Goal: Information Seeking & Learning: Learn about a topic

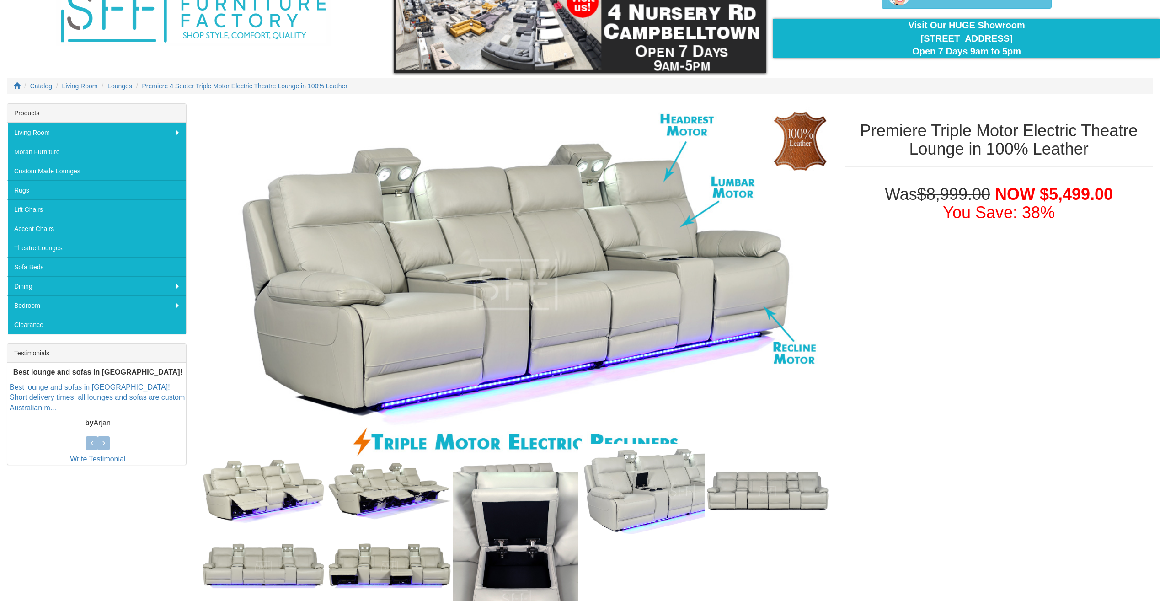
scroll to position [57, 0]
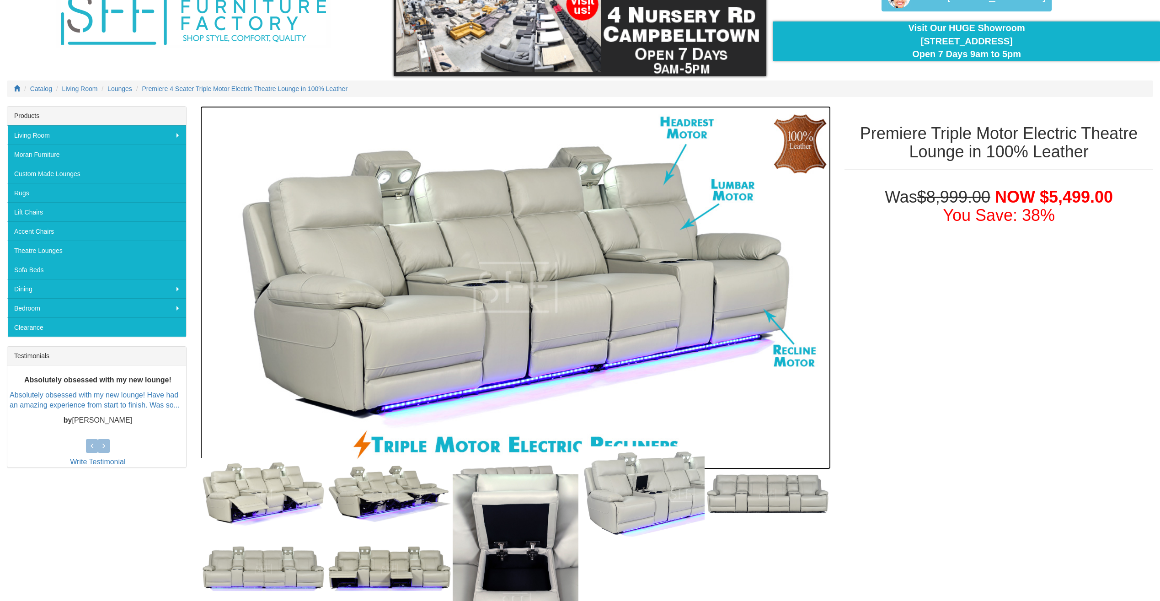
click at [566, 197] on img at bounding box center [515, 287] width 630 height 363
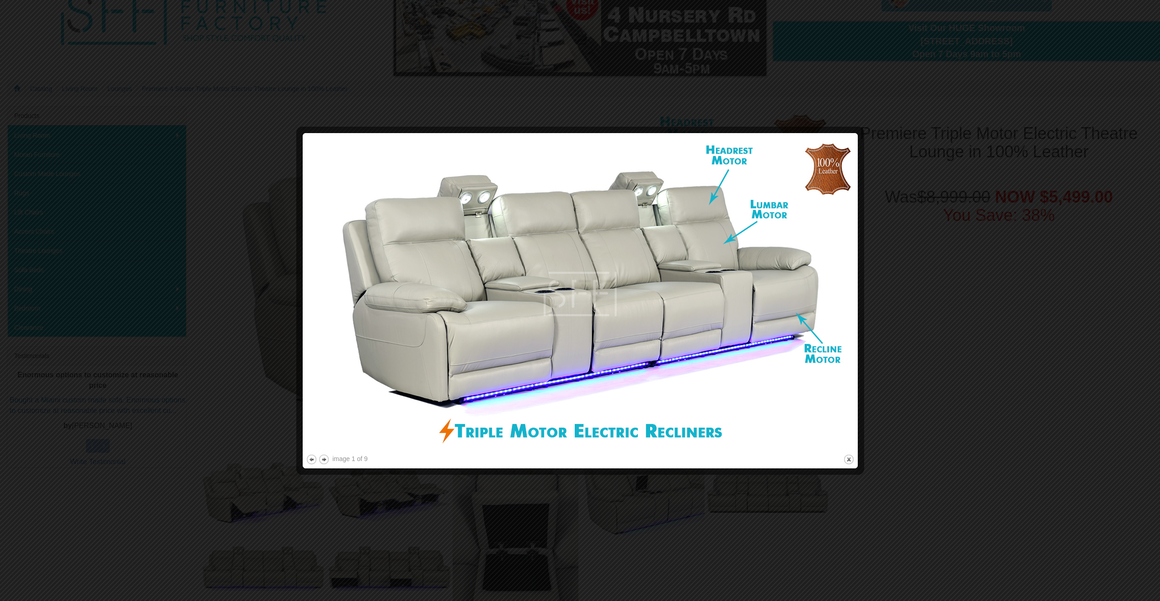
click at [268, 104] on div at bounding box center [580, 300] width 1160 height 601
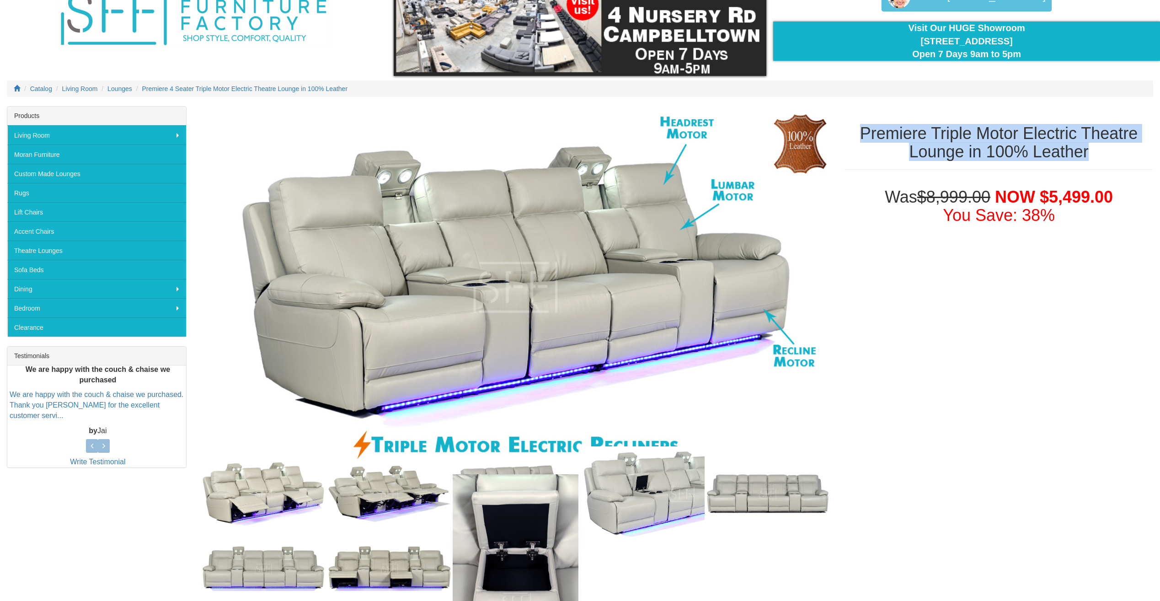
drag, startPoint x: 857, startPoint y: 132, endPoint x: 1149, endPoint y: 158, distance: 293.3
click at [1149, 158] on h1 "Premiere Triple Motor Electric Theatre Lounge in 100% Leather" at bounding box center [998, 142] width 309 height 36
copy h1 "Premiere Triple Motor Electric Theatre Lounge in 100% Leather"
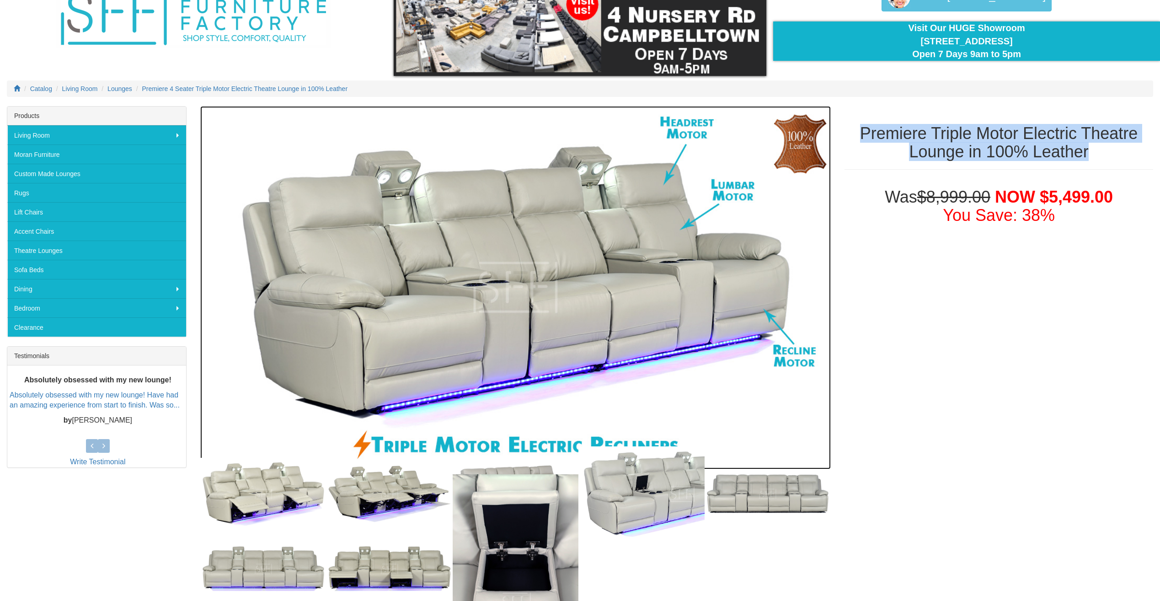
click at [525, 204] on img at bounding box center [515, 287] width 630 height 363
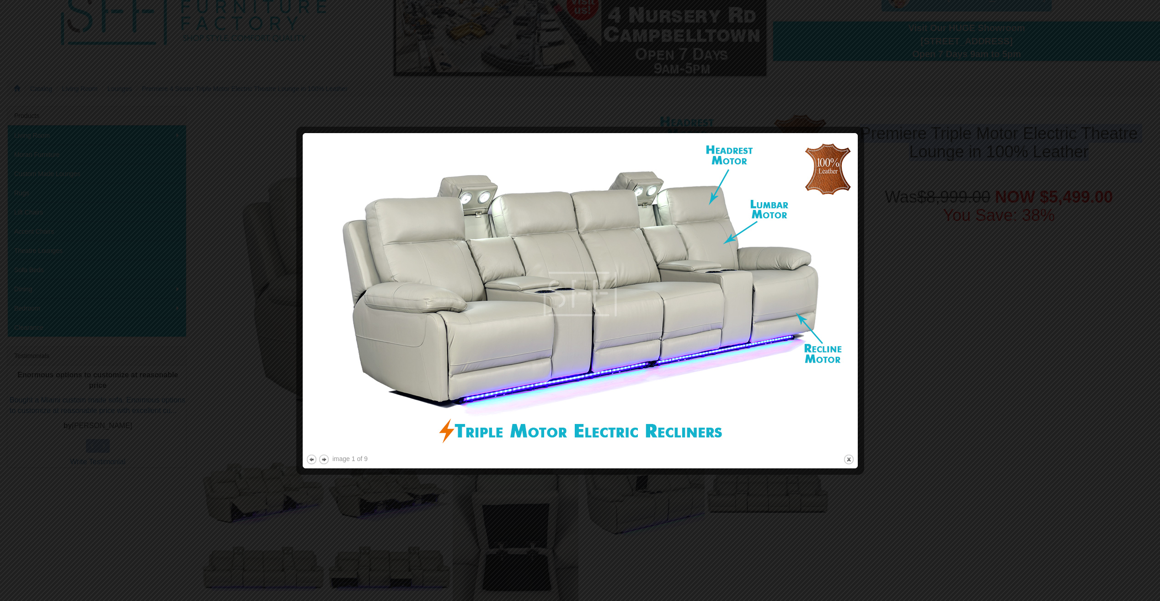
click at [638, 269] on img at bounding box center [580, 294] width 549 height 316
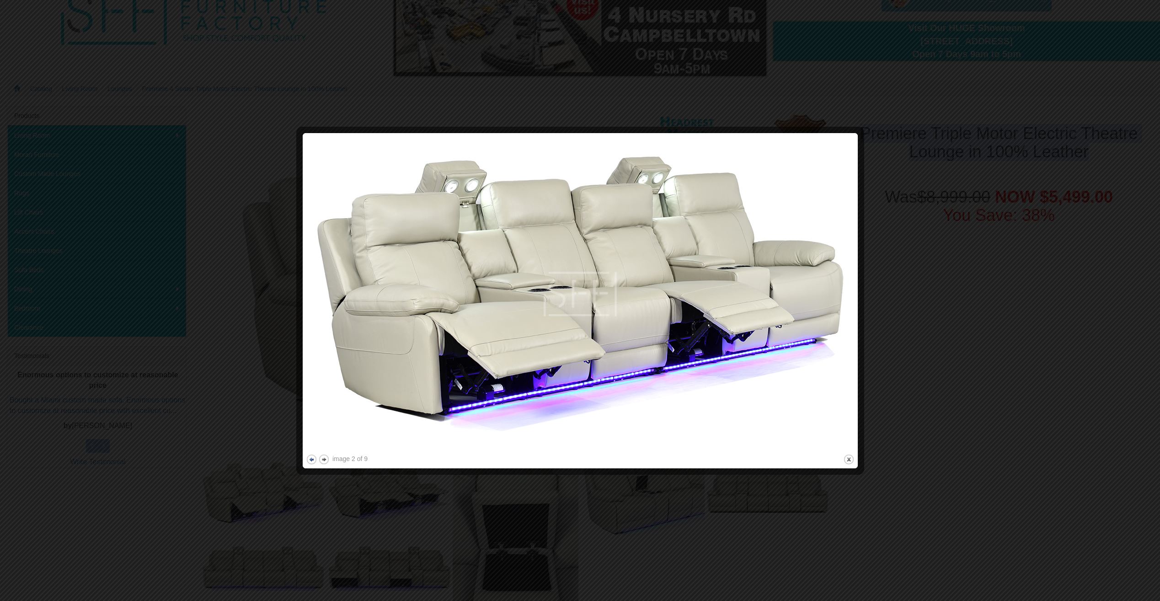
click at [310, 460] on button "previous" at bounding box center [311, 458] width 11 height 11
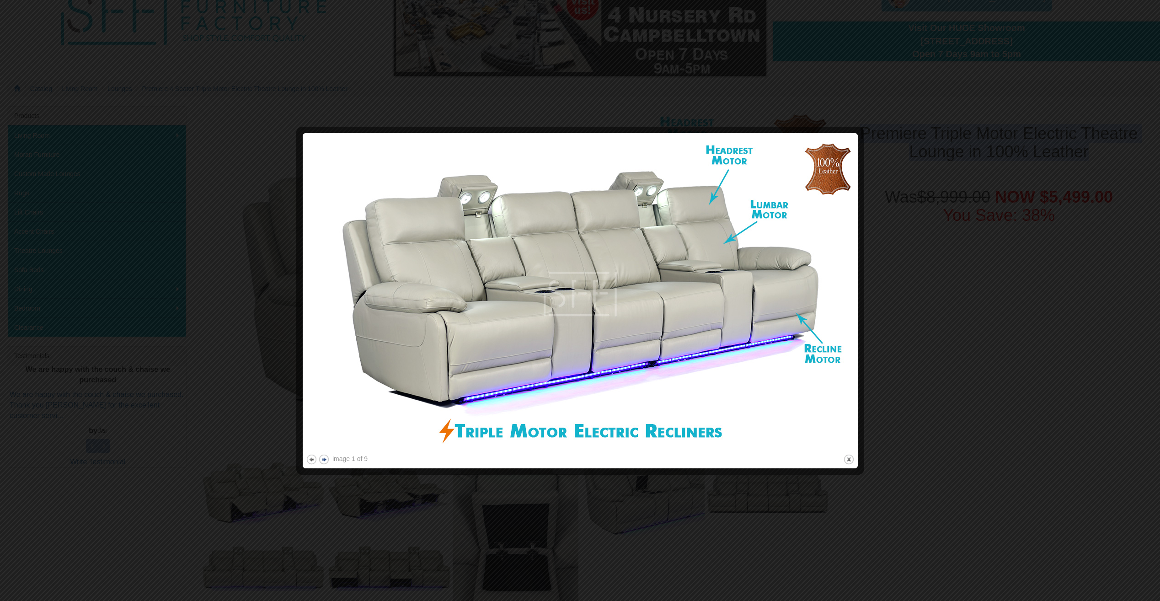
click at [325, 458] on button "next" at bounding box center [323, 458] width 11 height 11
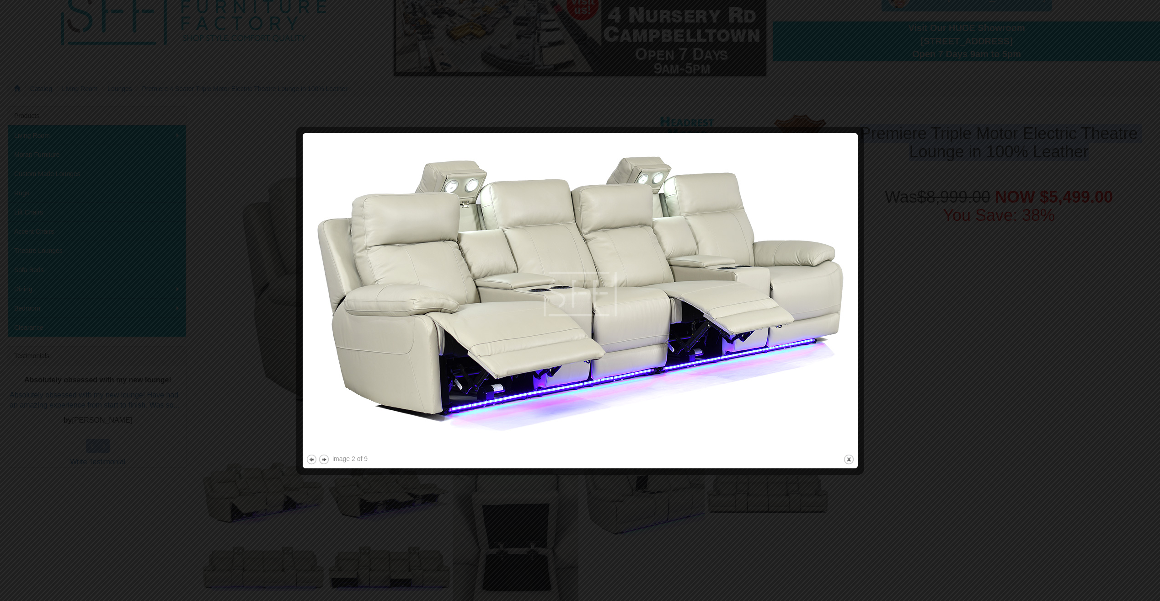
drag, startPoint x: 327, startPoint y: 462, endPoint x: 332, endPoint y: 457, distance: 7.8
click at [326, 462] on button "next" at bounding box center [323, 458] width 11 height 11
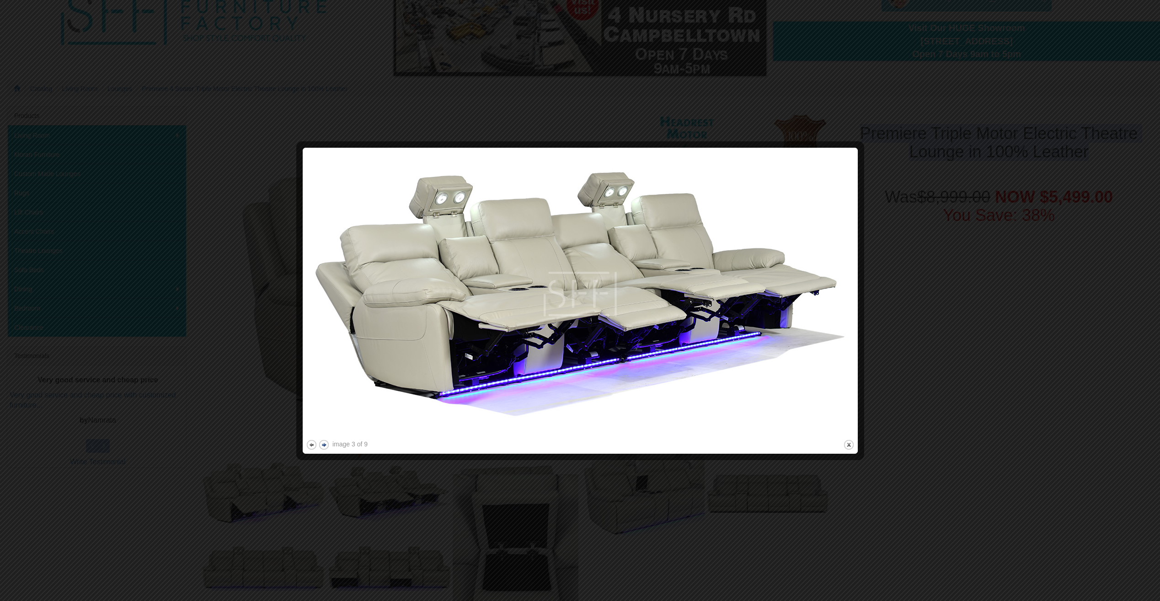
click at [323, 443] on button "next" at bounding box center [323, 444] width 11 height 11
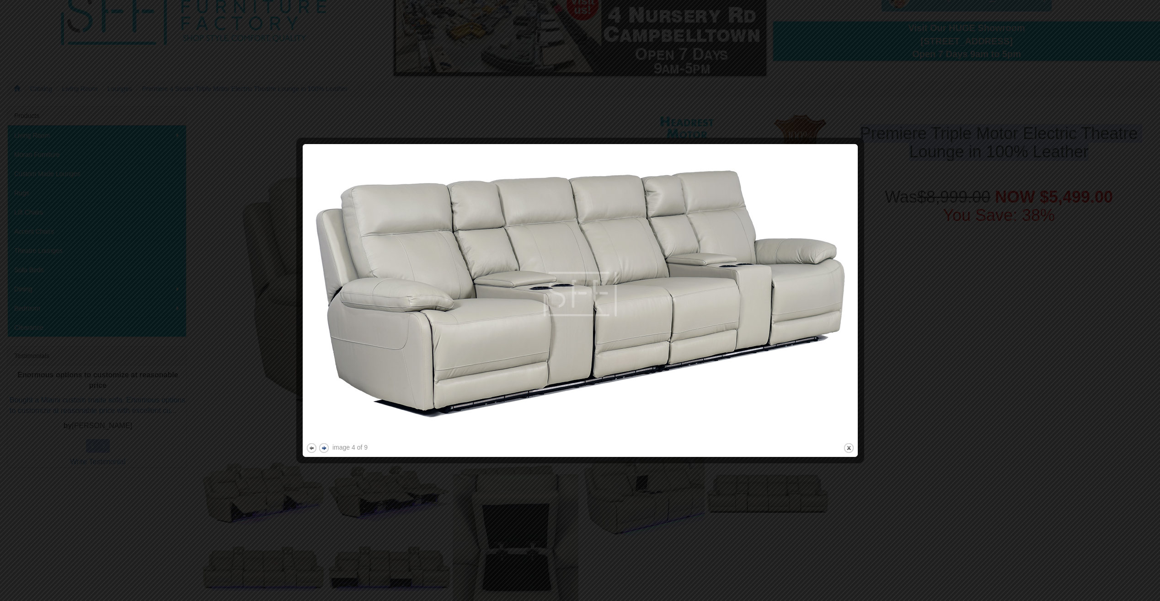
click at [325, 447] on button "next" at bounding box center [323, 447] width 11 height 11
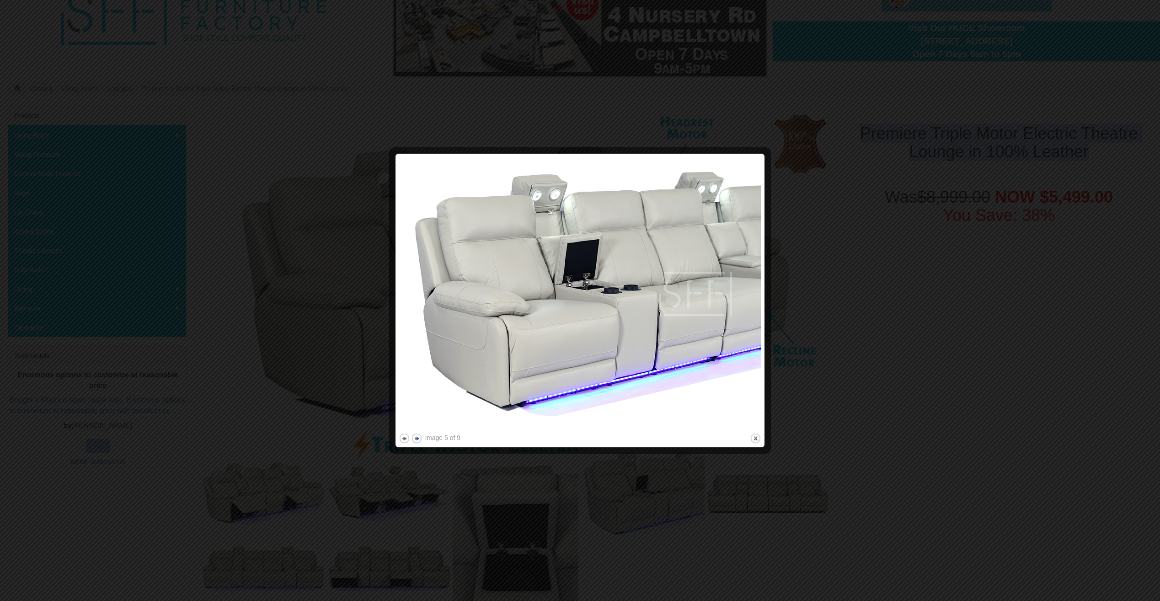
click at [420, 436] on button "next" at bounding box center [416, 437] width 11 height 11
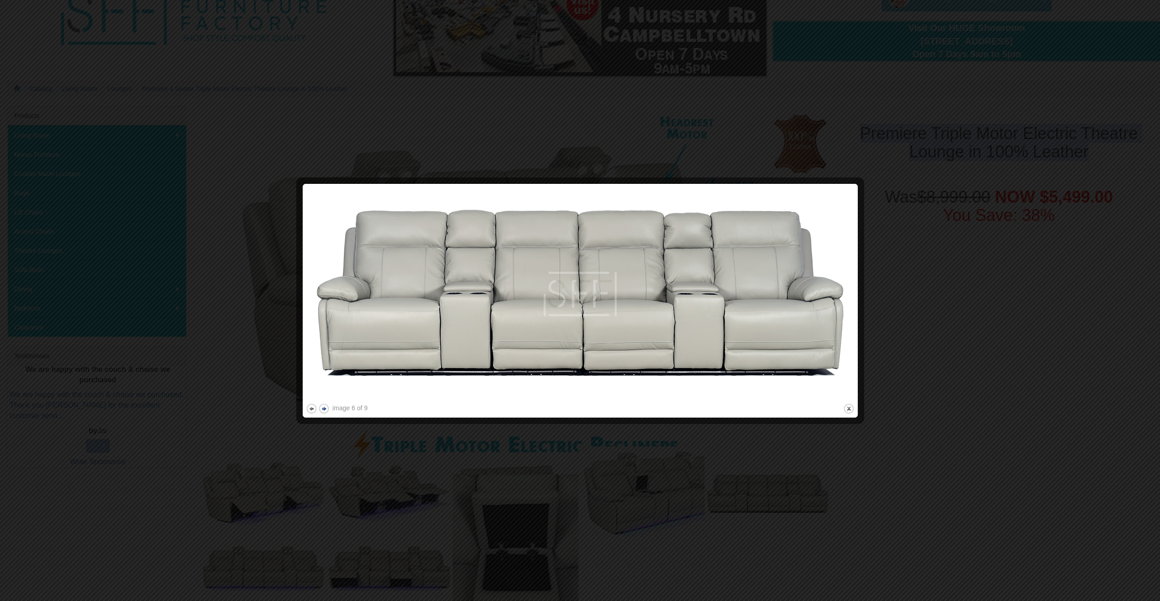
click at [325, 407] on button "next" at bounding box center [323, 408] width 11 height 11
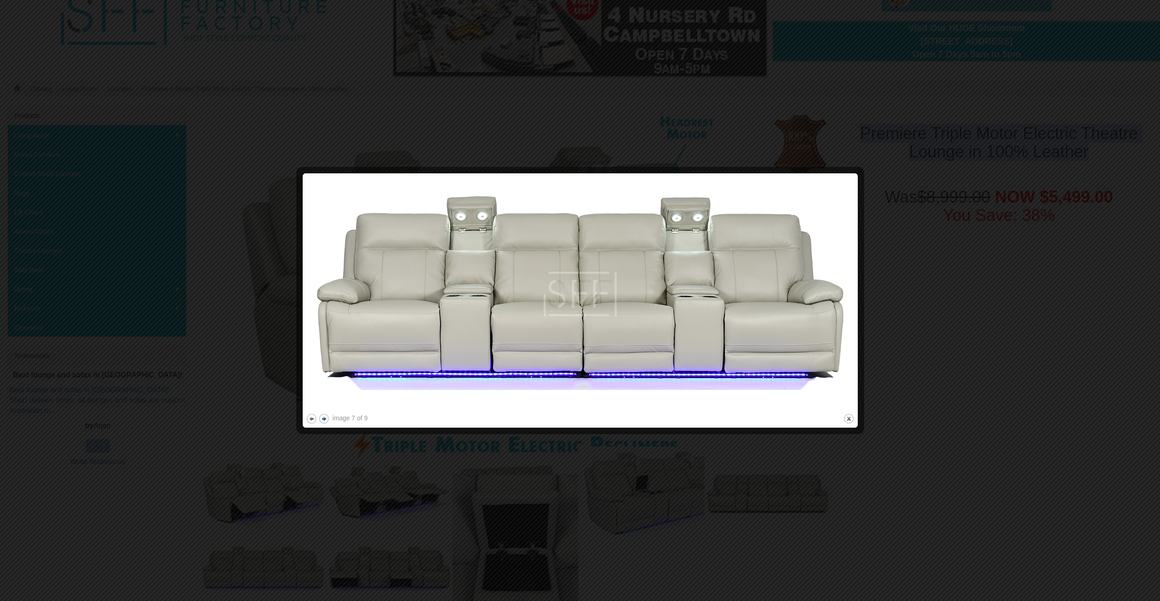
click at [324, 416] on button "next" at bounding box center [323, 418] width 11 height 11
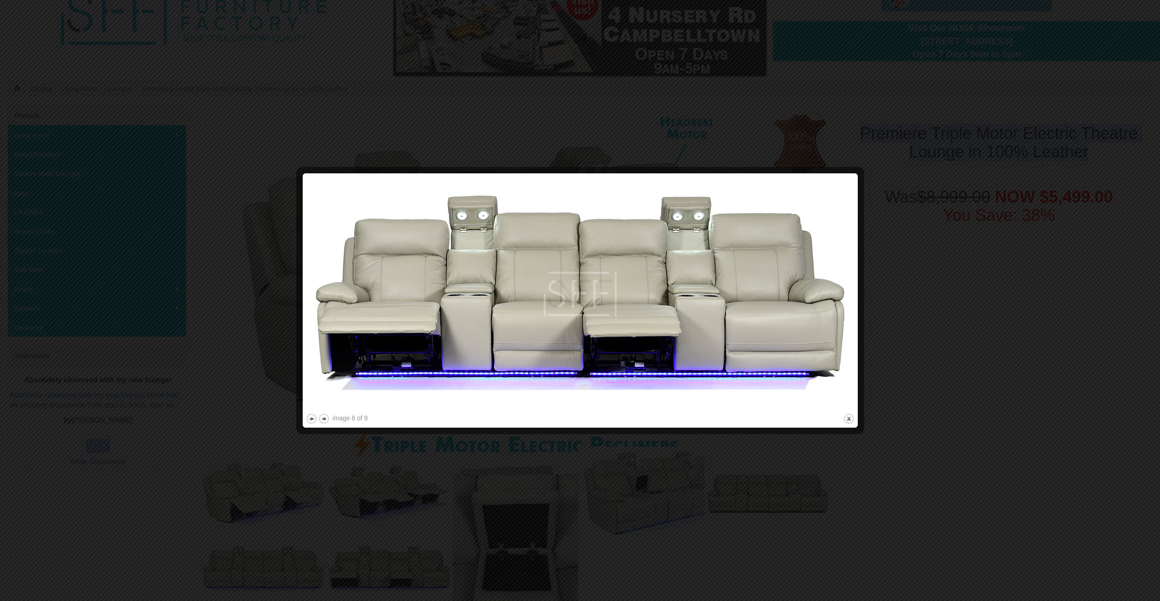
click at [323, 420] on button "next" at bounding box center [323, 418] width 11 height 11
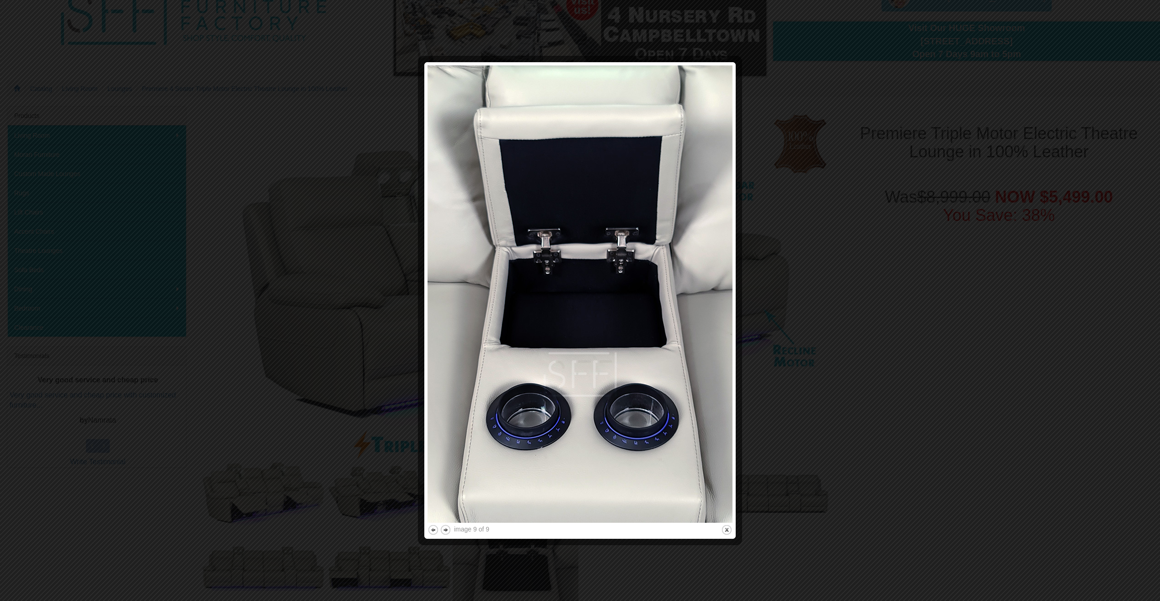
click at [837, 211] on div at bounding box center [580, 300] width 1160 height 601
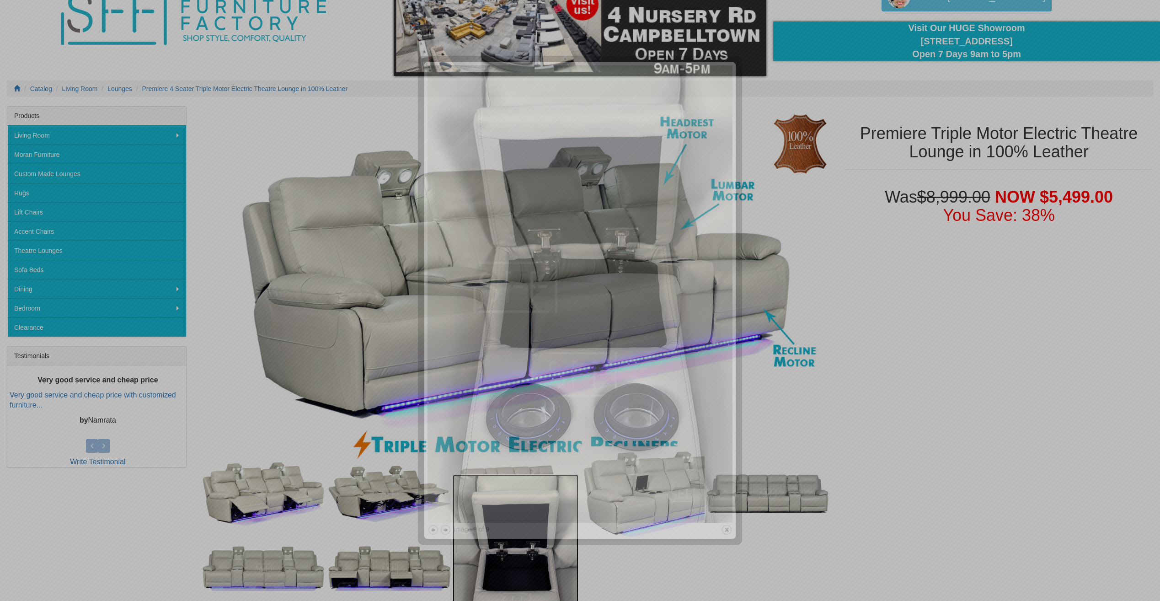
scroll to position [119, 0]
